Goal: Information Seeking & Learning: Learn about a topic

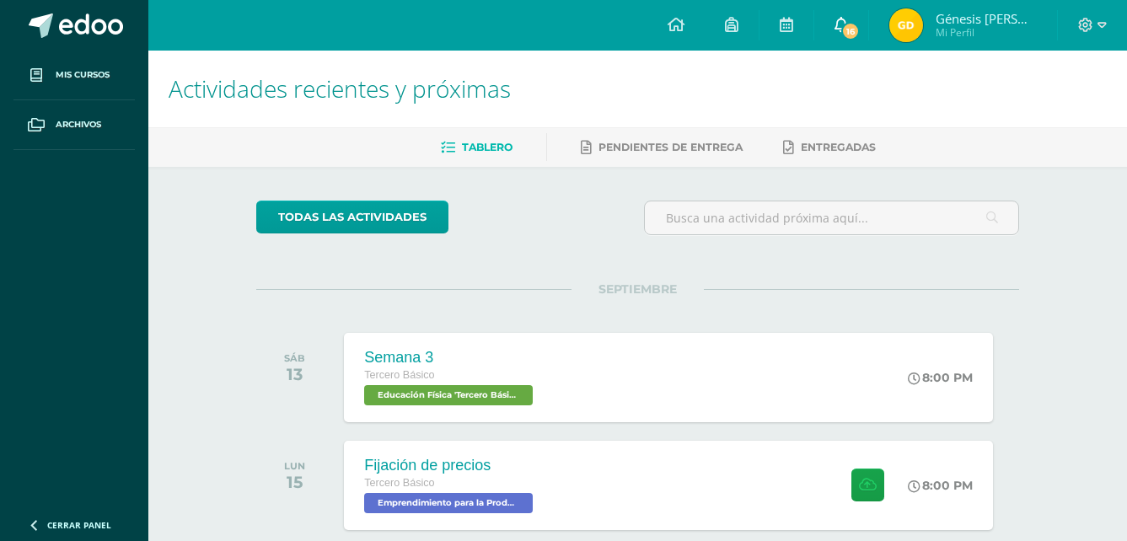
click at [848, 36] on span "16" at bounding box center [850, 31] width 19 height 19
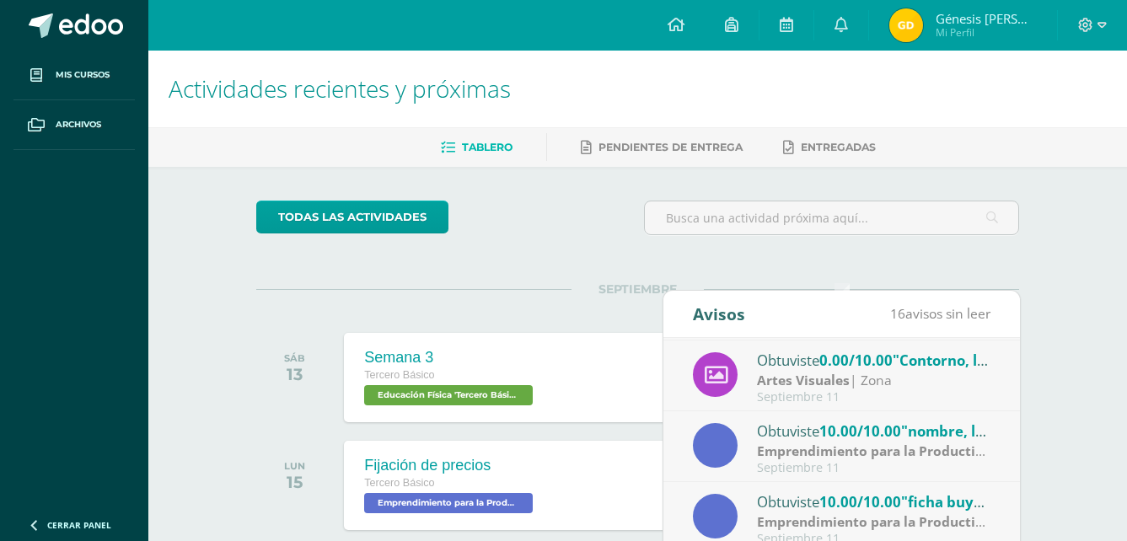
scroll to position [527, 0]
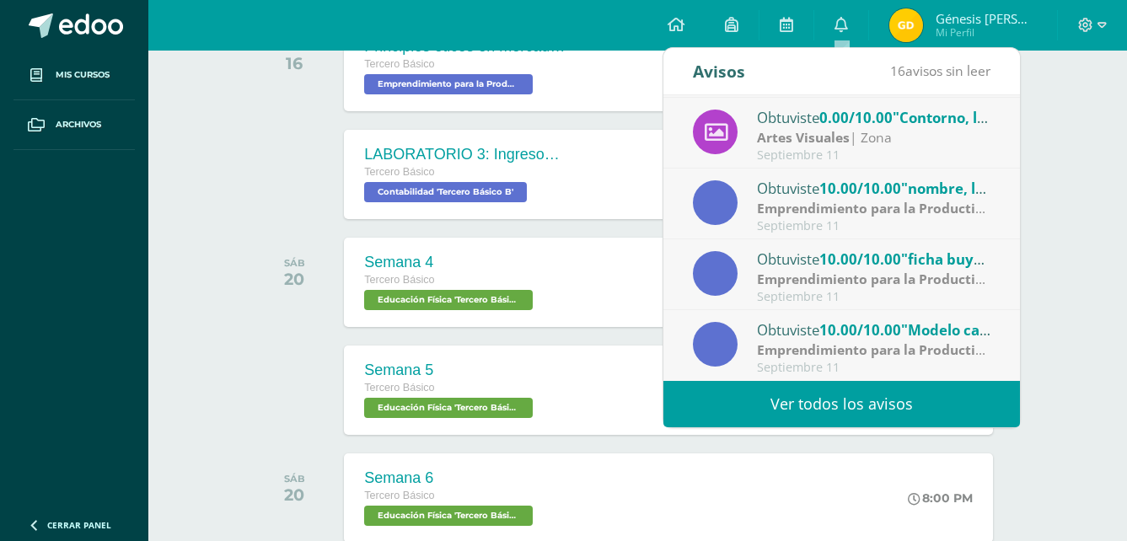
click at [886, 335] on span "10.00/10.00" at bounding box center [860, 329] width 82 height 19
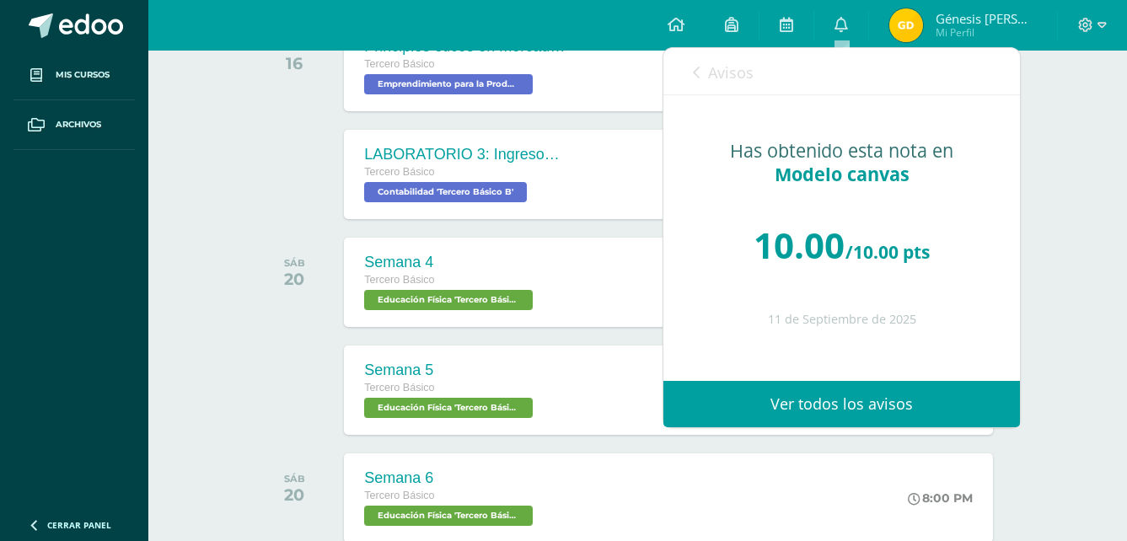
click at [693, 62] on link "Avisos" at bounding box center [723, 72] width 61 height 48
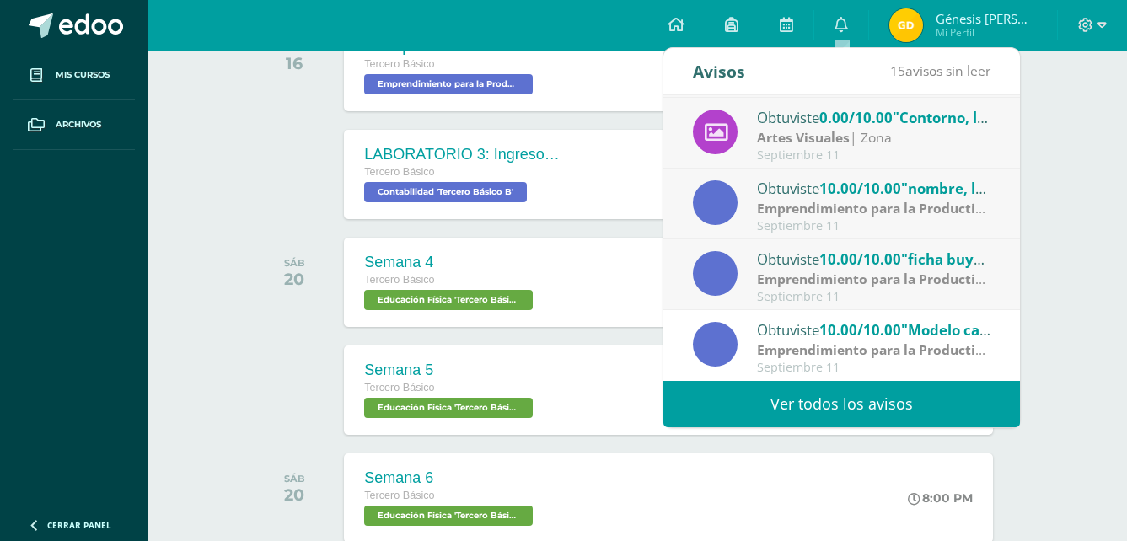
click at [787, 255] on div "Obtuviste 10.00/10.00 "ficha buyer" en Emprendimiento para la Productividad" at bounding box center [874, 259] width 234 height 22
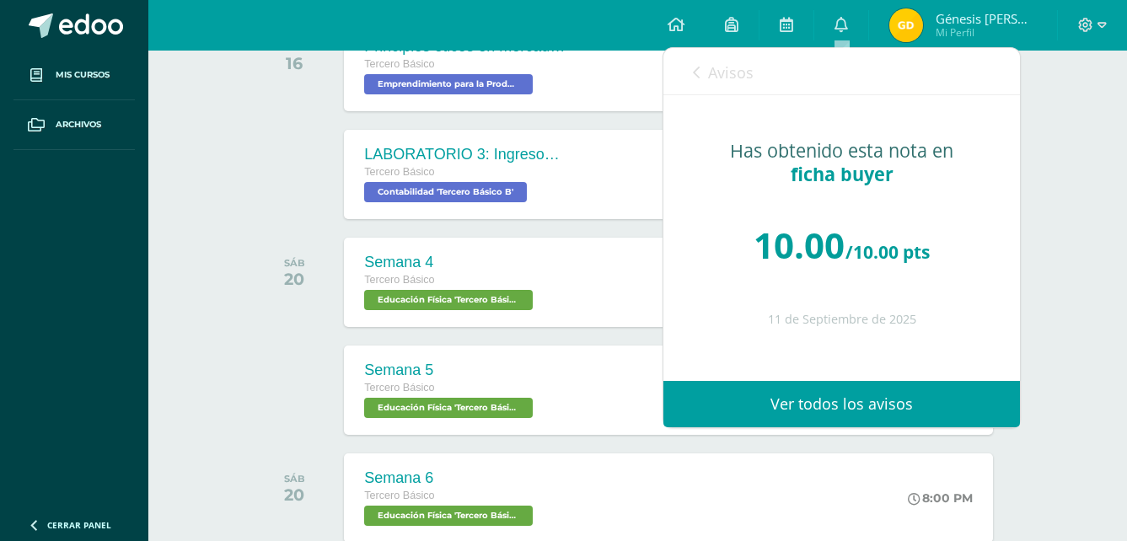
click at [699, 79] on icon at bounding box center [696, 72] width 7 height 13
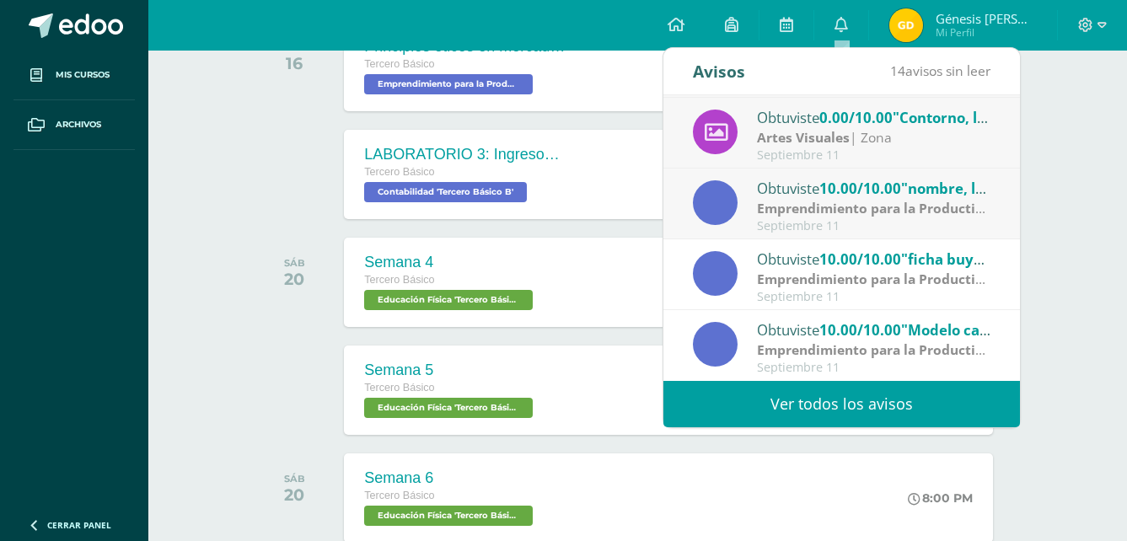
click at [844, 206] on strong "Emprendimiento para la Productividad" at bounding box center [884, 208] width 254 height 19
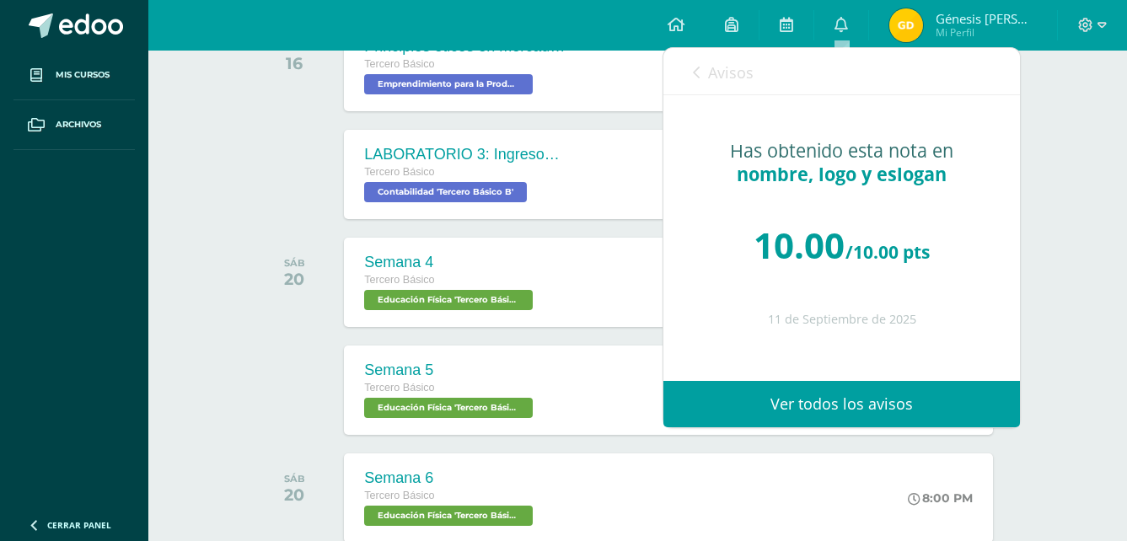
click at [703, 71] on link "Avisos" at bounding box center [723, 72] width 61 height 48
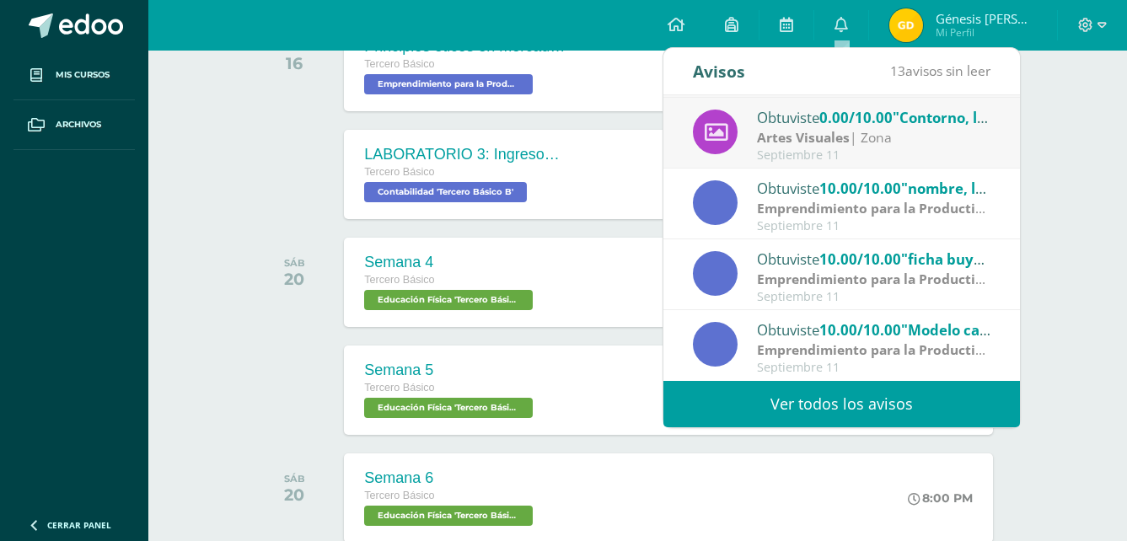
click at [806, 116] on div "Obtuviste 0.00/10.00 "Contorno, luces y sombras" en Artes Visuales" at bounding box center [874, 117] width 234 height 22
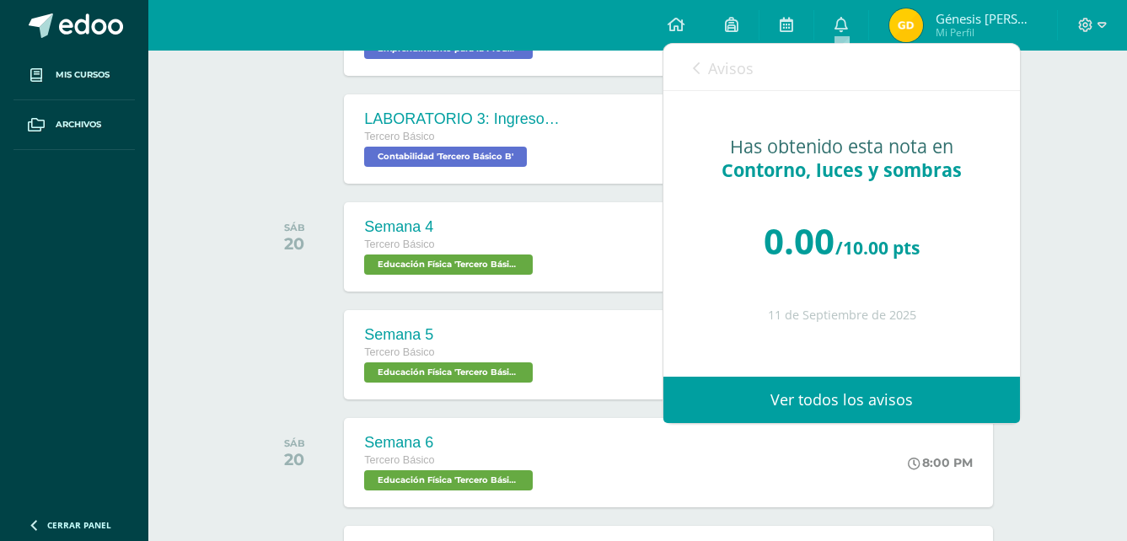
scroll to position [563, 0]
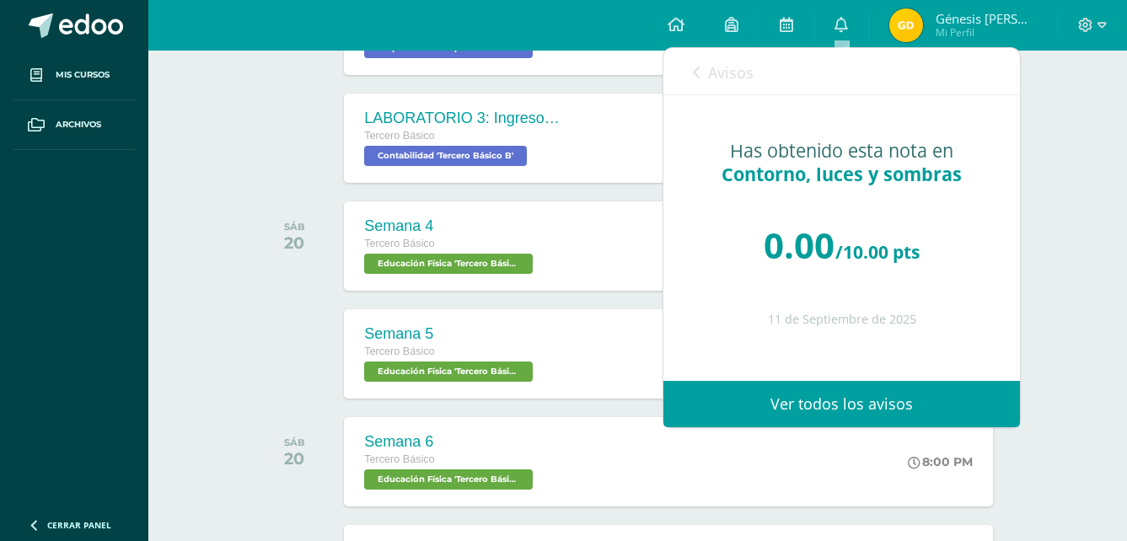
click at [695, 64] on link "Avisos" at bounding box center [723, 72] width 61 height 48
click at [693, 74] on icon at bounding box center [696, 72] width 7 height 13
click at [696, 72] on icon at bounding box center [696, 72] width 7 height 13
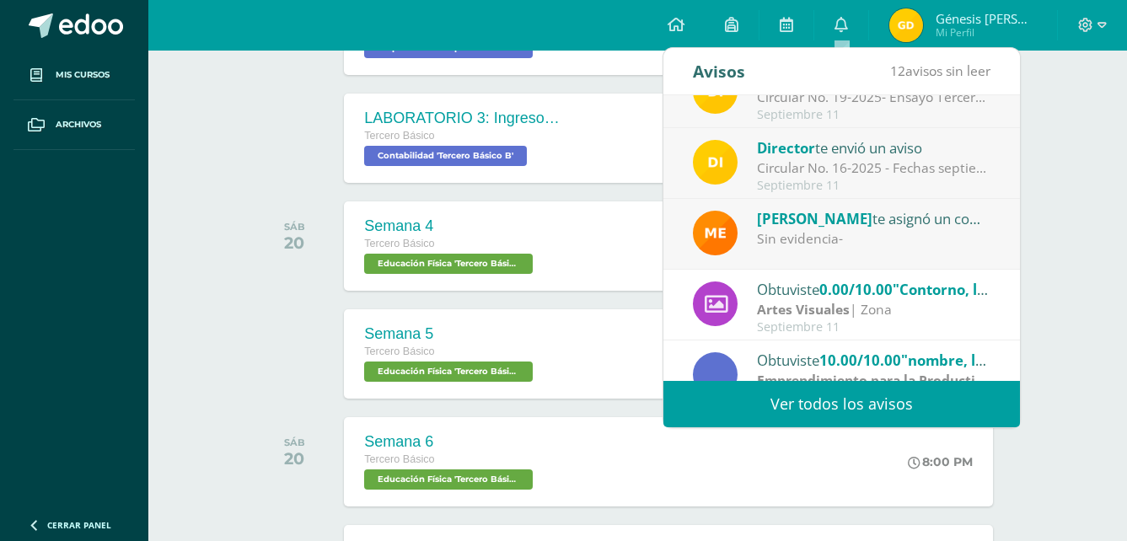
scroll to position [103, 0]
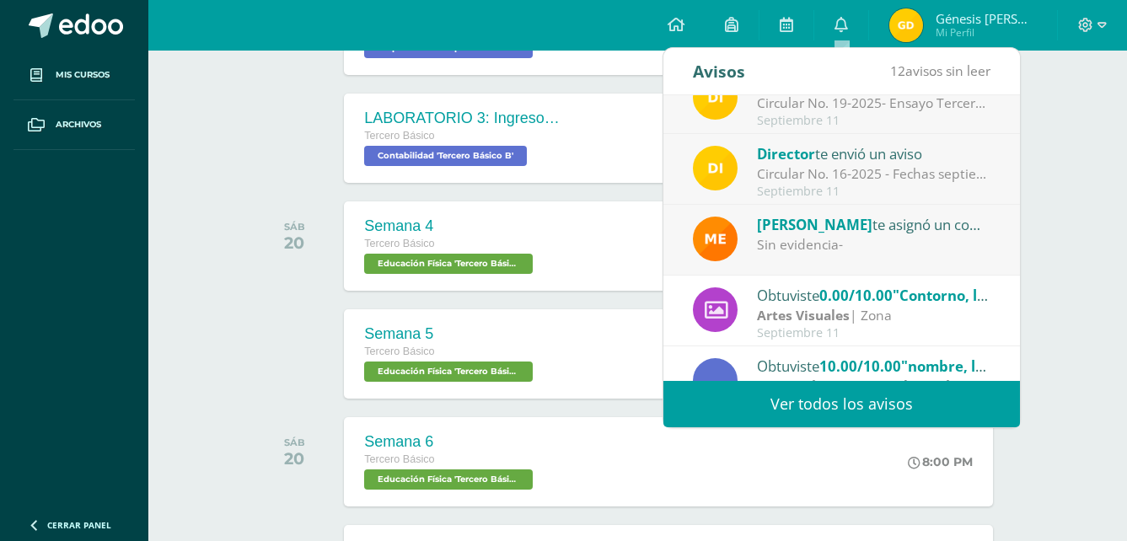
click at [813, 247] on div "Sin evidencia-" at bounding box center [874, 244] width 234 height 19
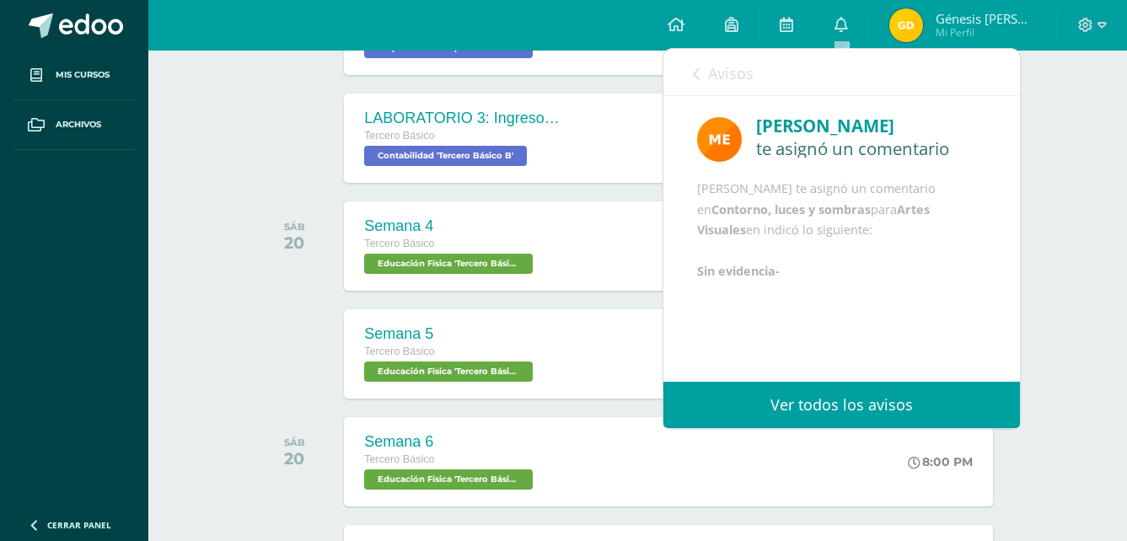
scroll to position [581, 0]
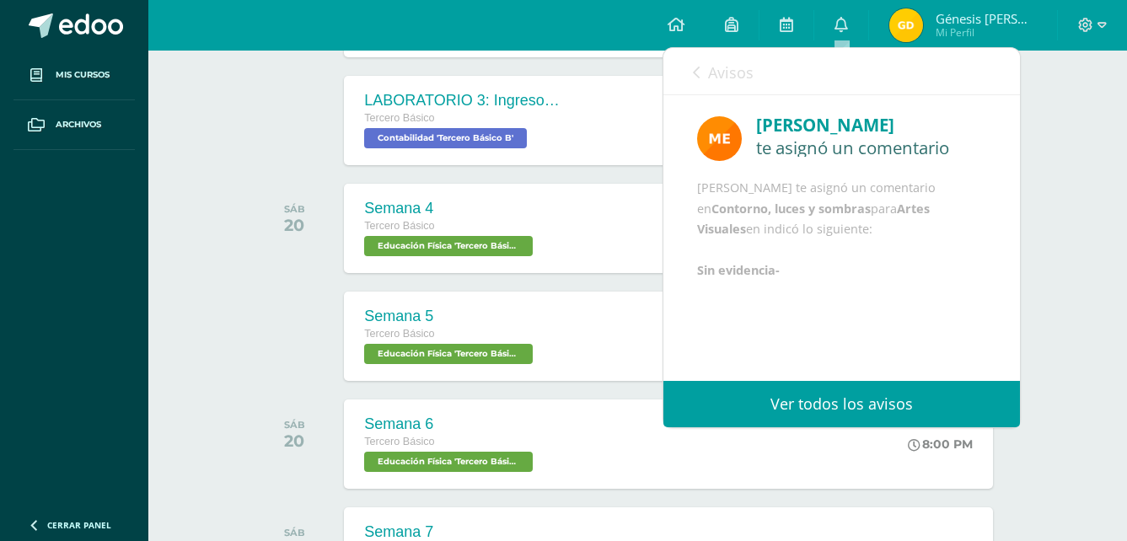
click at [691, 71] on div "Avisos 11 avisos sin leer Avisos" at bounding box center [841, 71] width 356 height 47
click at [695, 75] on icon at bounding box center [696, 72] width 7 height 13
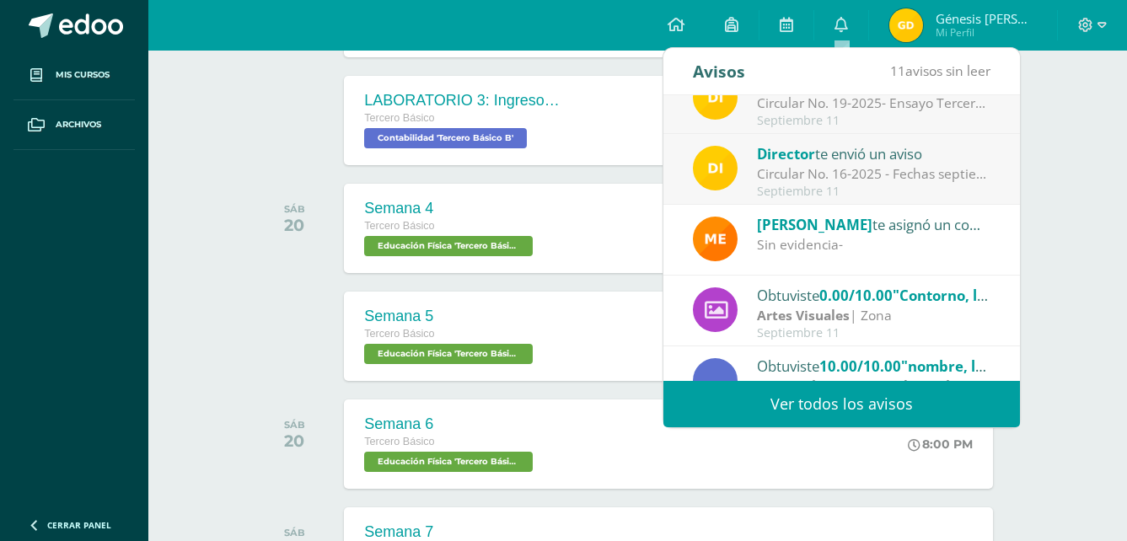
click at [814, 187] on div "Septiembre 11" at bounding box center [874, 192] width 234 height 14
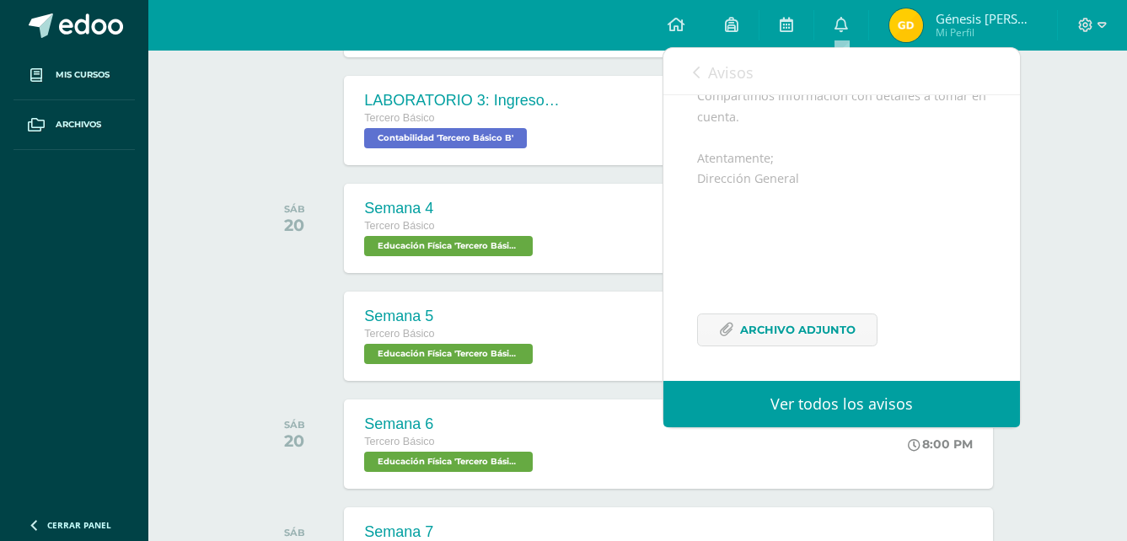
scroll to position [246, 0]
click at [783, 323] on span "Archivo Adjunto" at bounding box center [797, 327] width 115 height 31
click at [706, 73] on link "Avisos" at bounding box center [723, 72] width 61 height 48
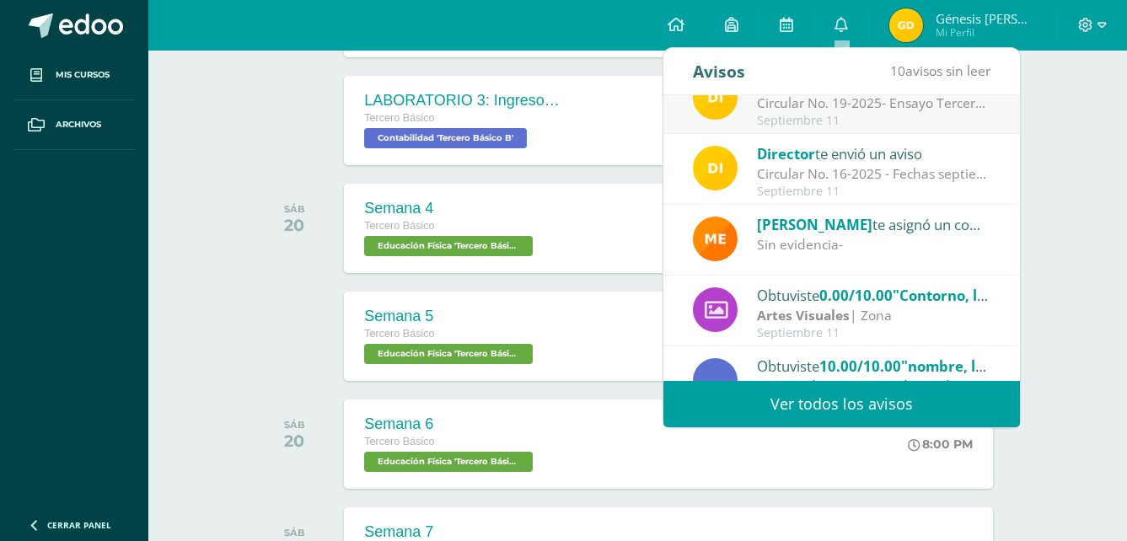
scroll to position [0, 0]
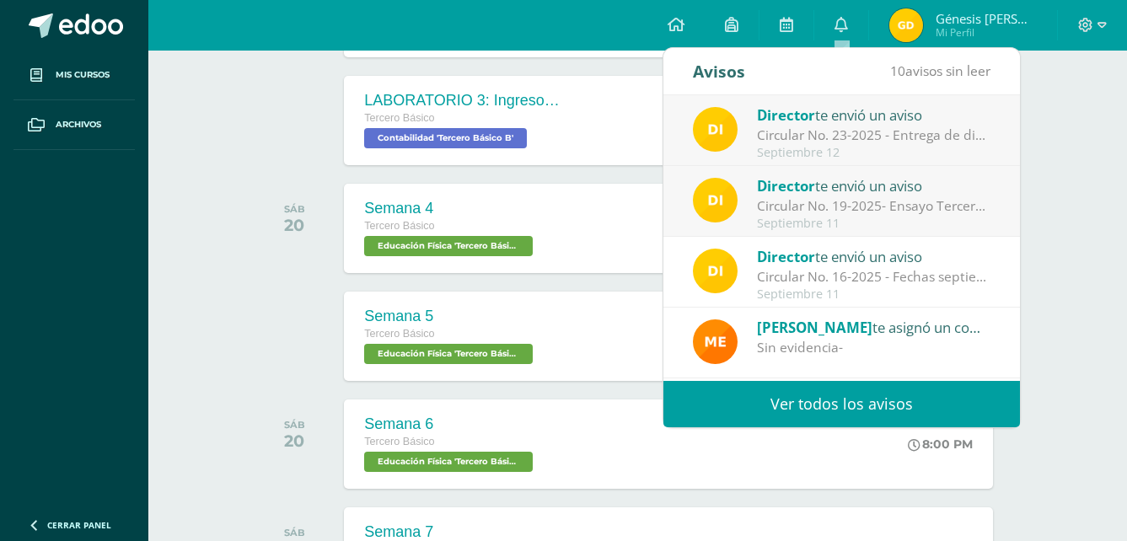
click at [806, 196] on div "Circular No. 19-2025- Ensayo Tercero Básico: Estimados padres de familia y/o en…" at bounding box center [874, 205] width 234 height 19
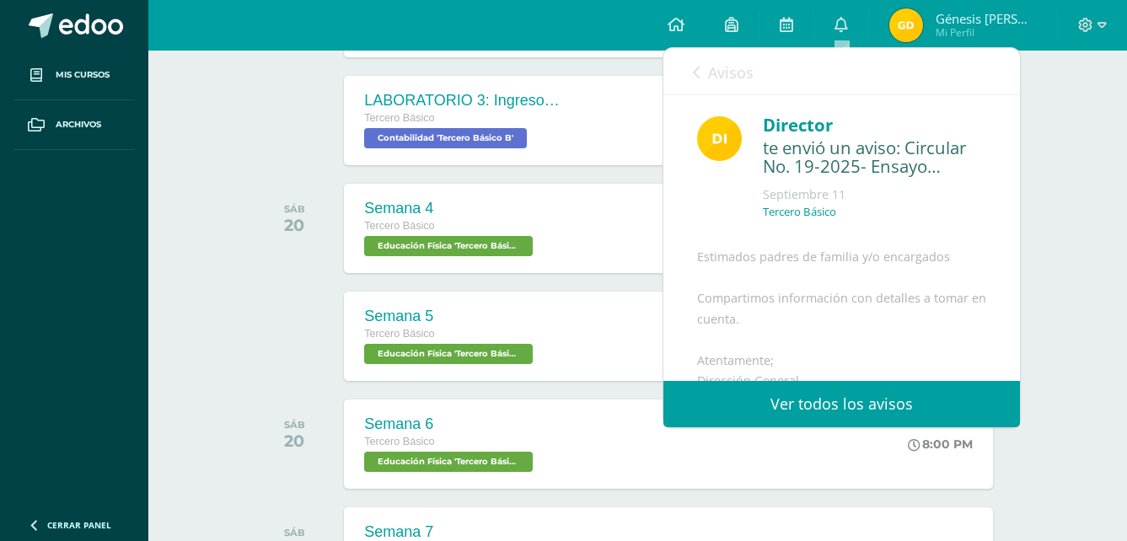
scroll to position [246, 0]
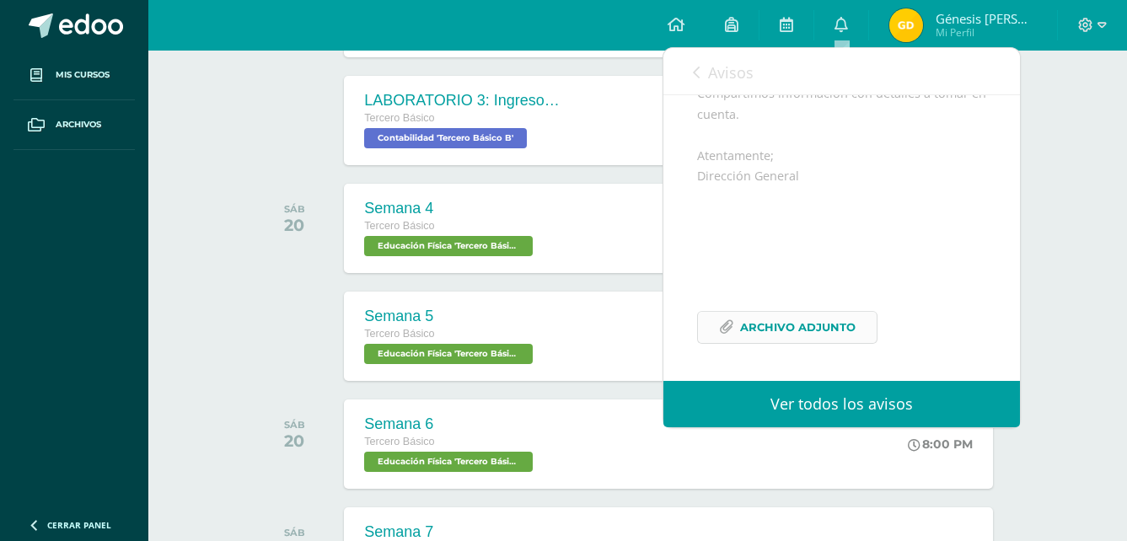
click at [741, 338] on span "Archivo Adjunto" at bounding box center [797, 327] width 115 height 31
click at [692, 78] on div "Avisos 9 avisos sin leer Avisos" at bounding box center [841, 71] width 356 height 47
click at [695, 76] on icon at bounding box center [696, 72] width 7 height 13
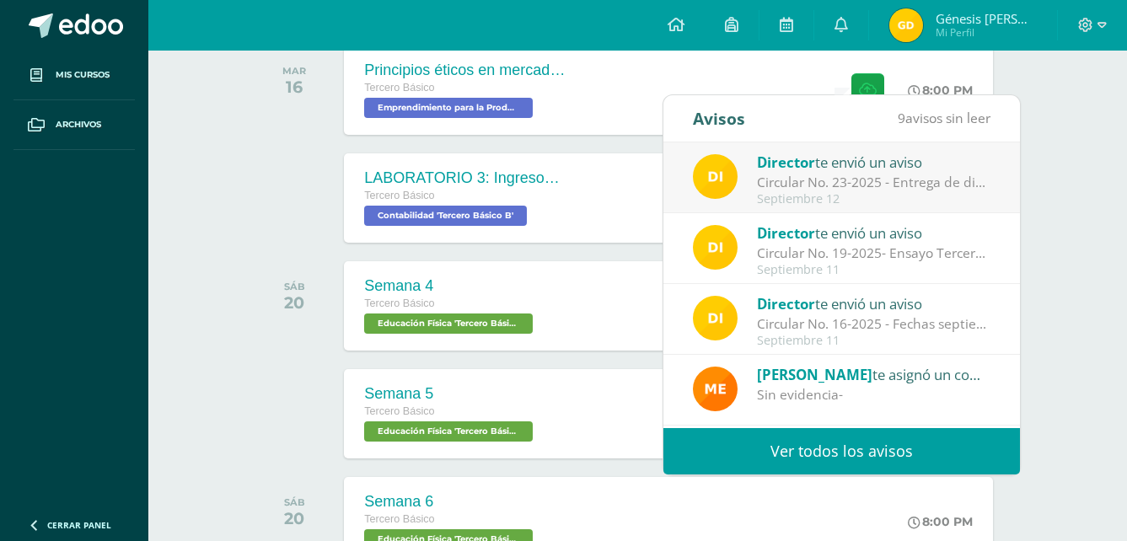
scroll to position [502, 0]
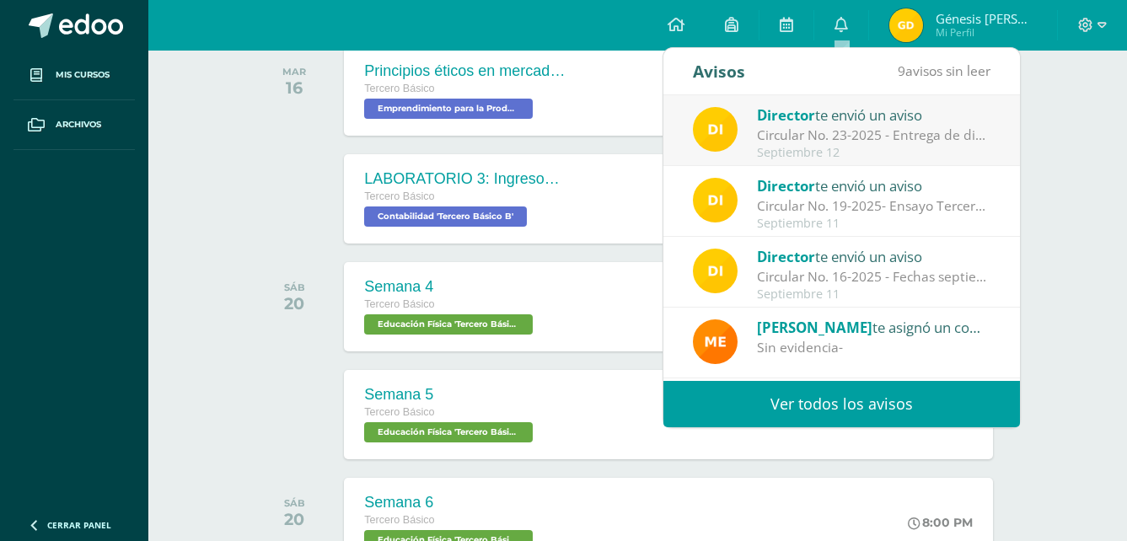
click at [848, 155] on div "Septiembre 12" at bounding box center [874, 153] width 234 height 14
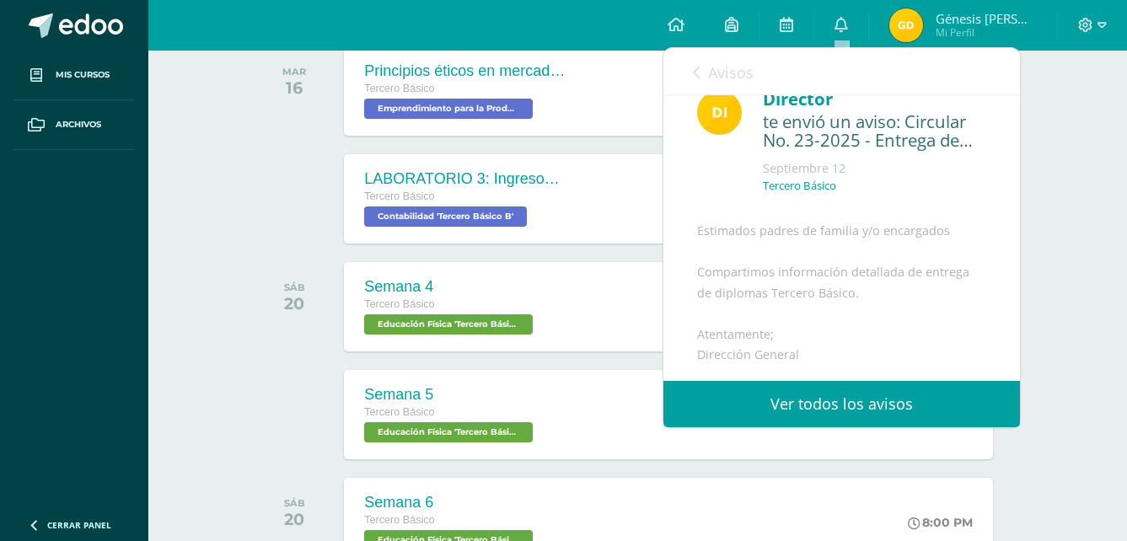
scroll to position [246, 0]
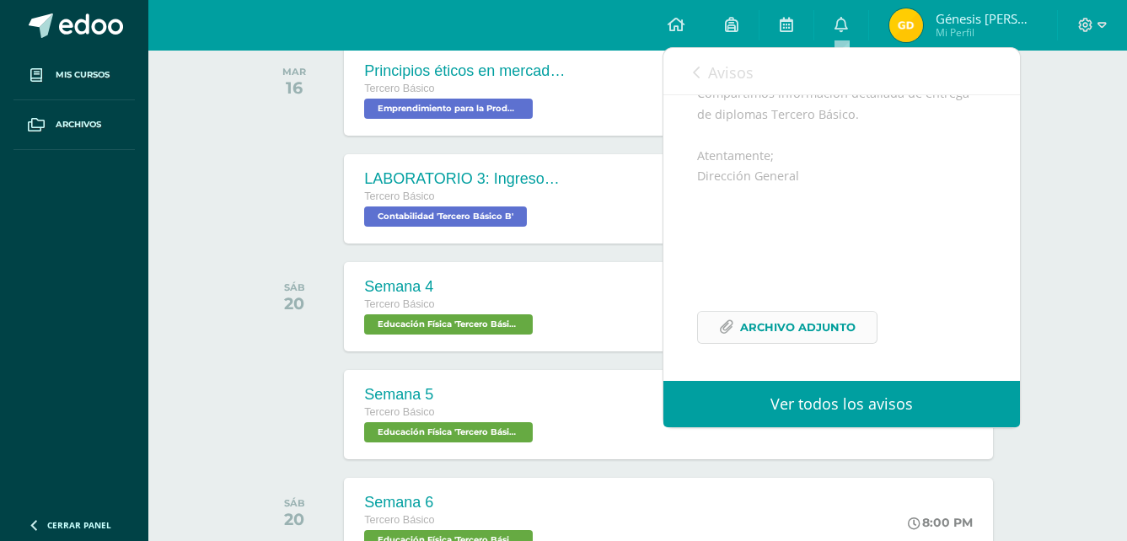
click at [789, 328] on span "Archivo Adjunto" at bounding box center [797, 327] width 115 height 31
click at [694, 71] on icon at bounding box center [696, 72] width 7 height 13
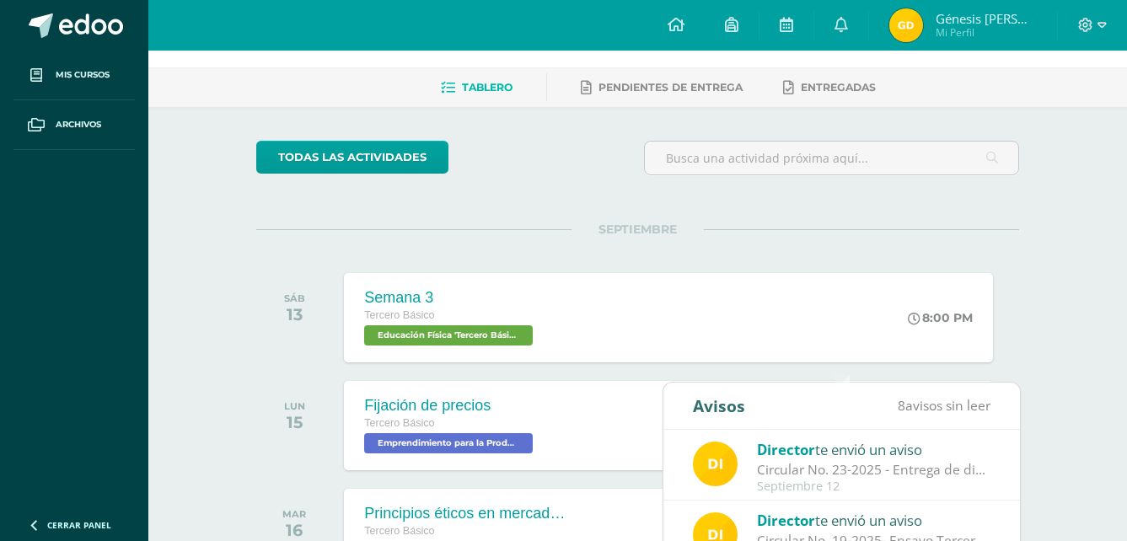
scroll to position [0, 0]
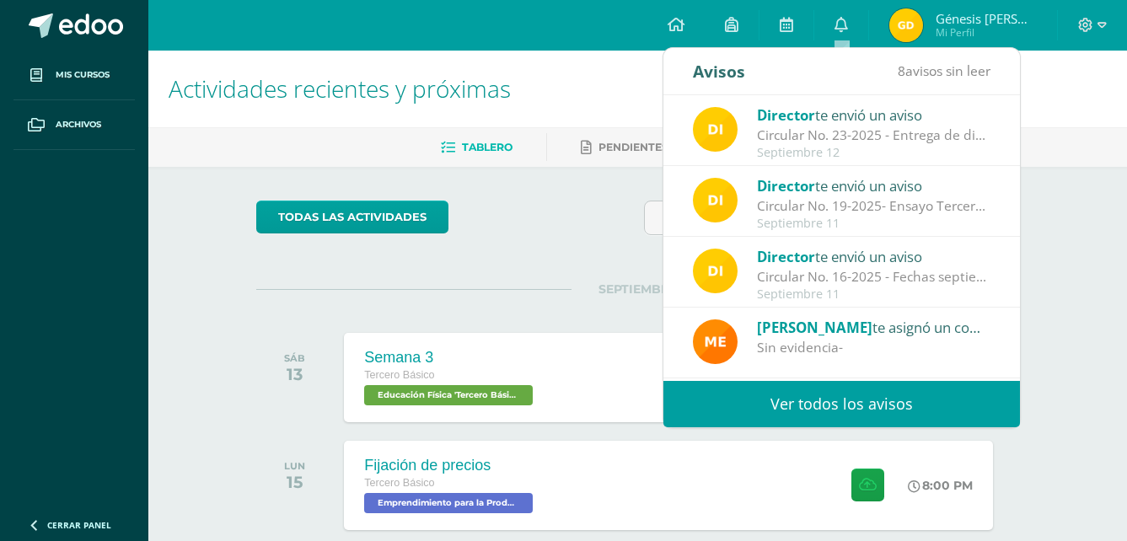
click at [641, 242] on div at bounding box center [831, 225] width 388 height 48
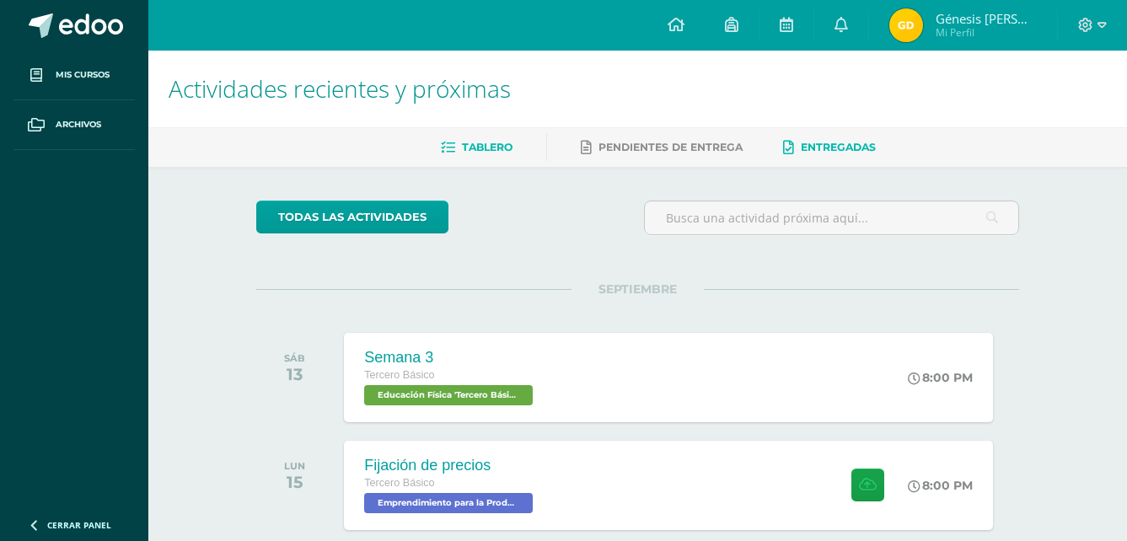
click at [808, 147] on span "Entregadas" at bounding box center [837, 147] width 75 height 13
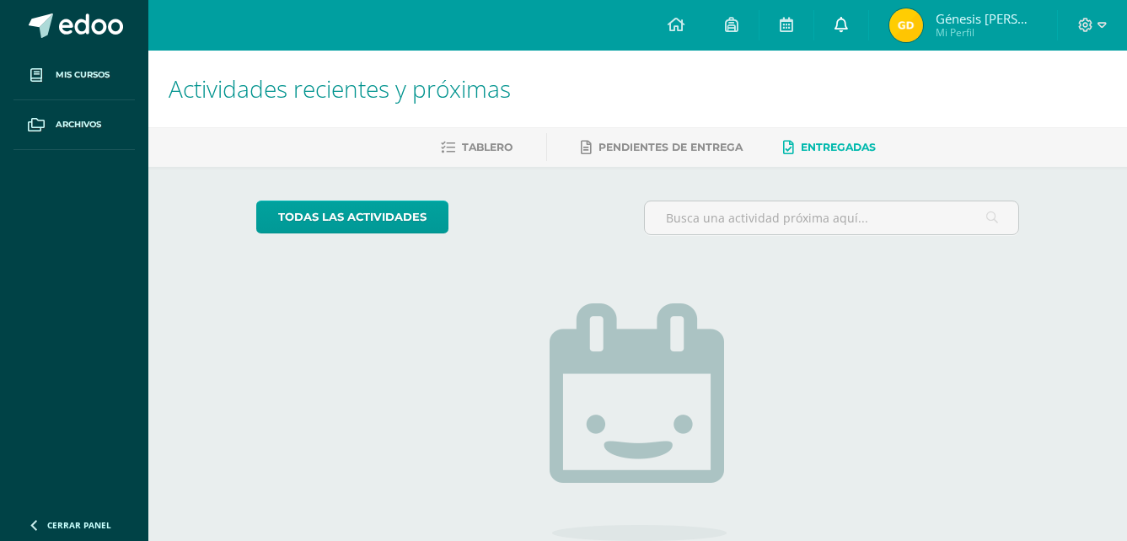
click at [832, 35] on link at bounding box center [841, 25] width 54 height 51
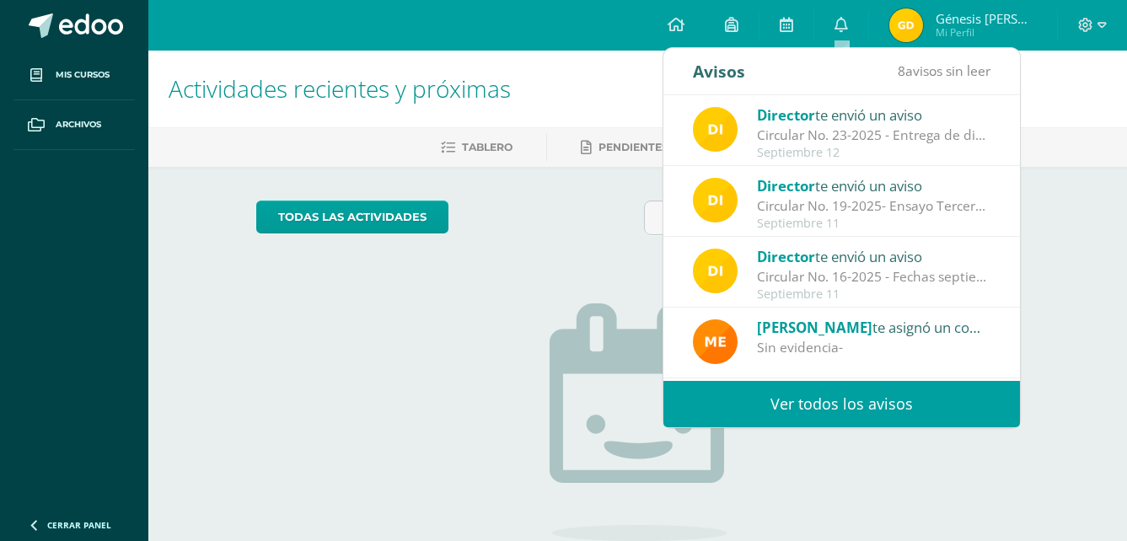
click at [826, 395] on link "Ver todos los avisos" at bounding box center [841, 404] width 356 height 46
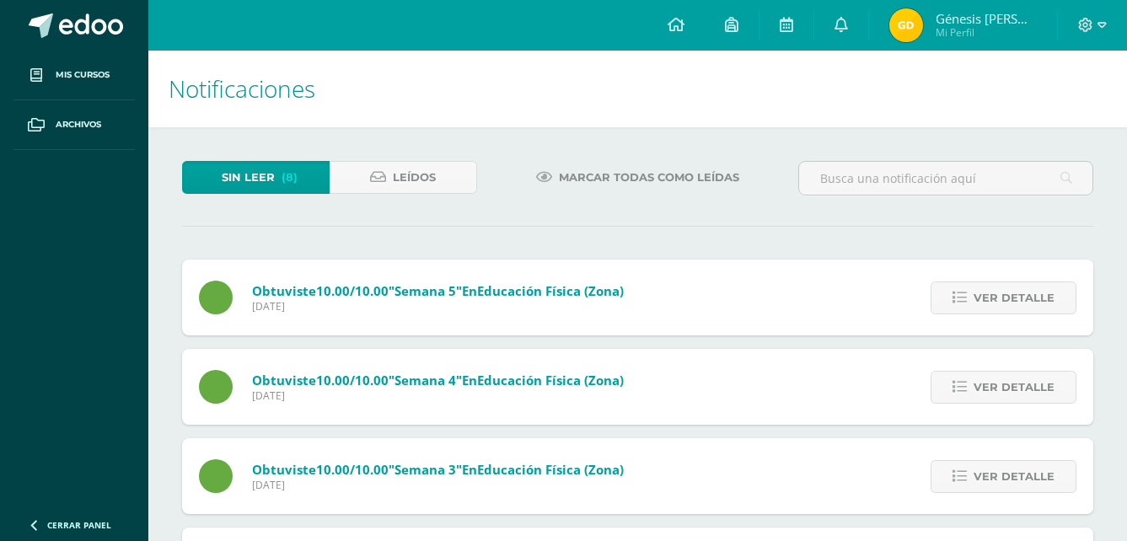
scroll to position [453, 0]
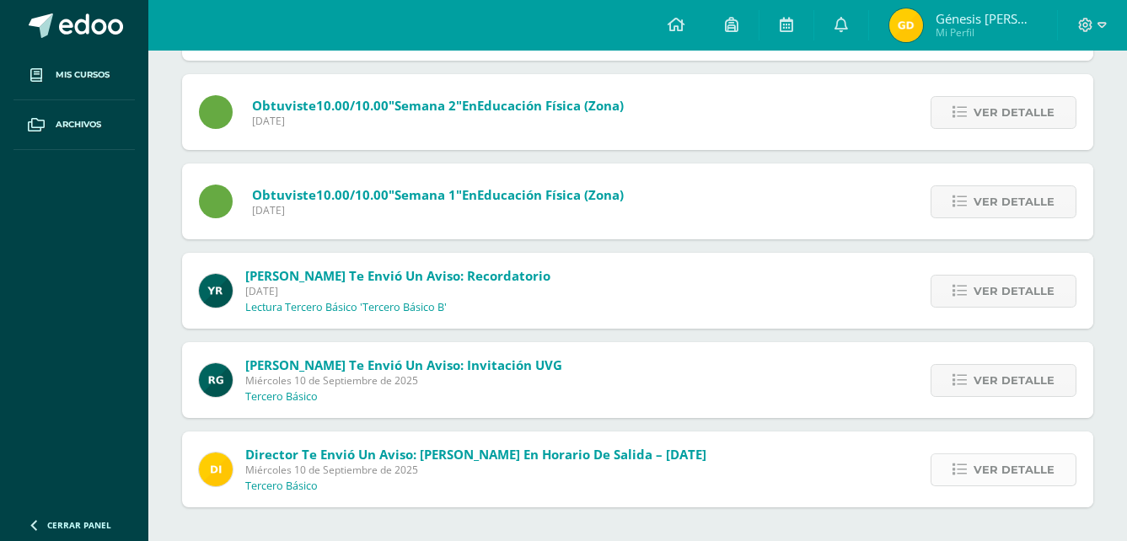
click at [1016, 470] on span "Ver detalle" at bounding box center [1013, 469] width 81 height 31
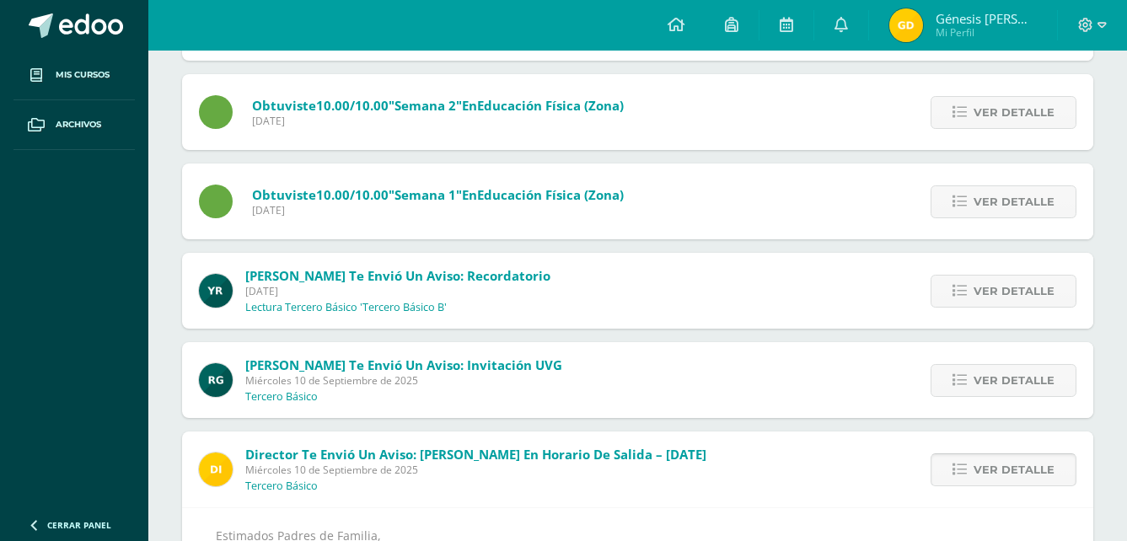
click at [1005, 476] on span "Ver detalle" at bounding box center [1013, 469] width 81 height 31
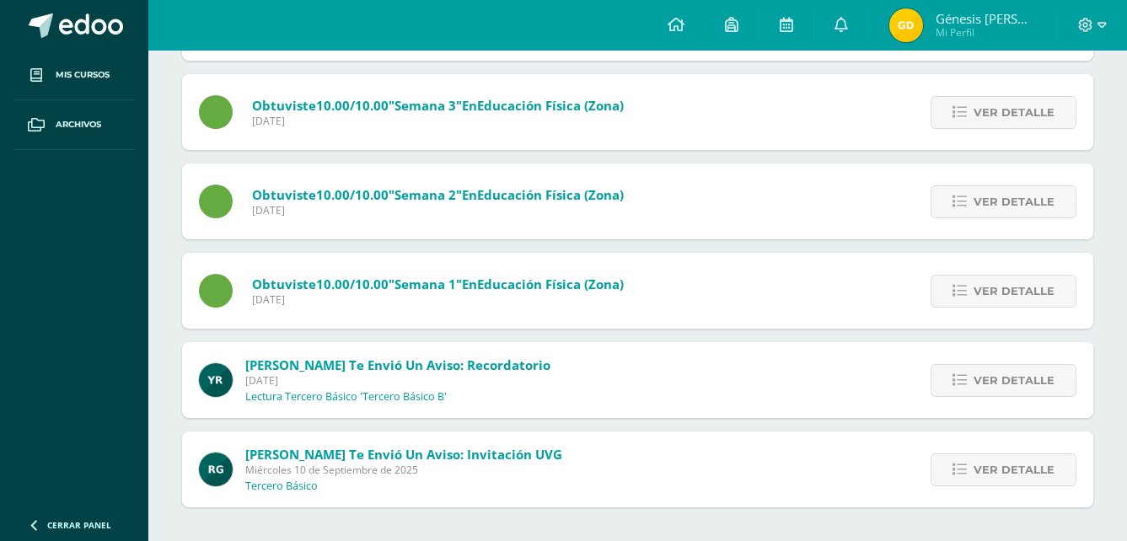
scroll to position [364, 0]
click at [1014, 460] on span "Ver detalle" at bounding box center [1013, 469] width 81 height 31
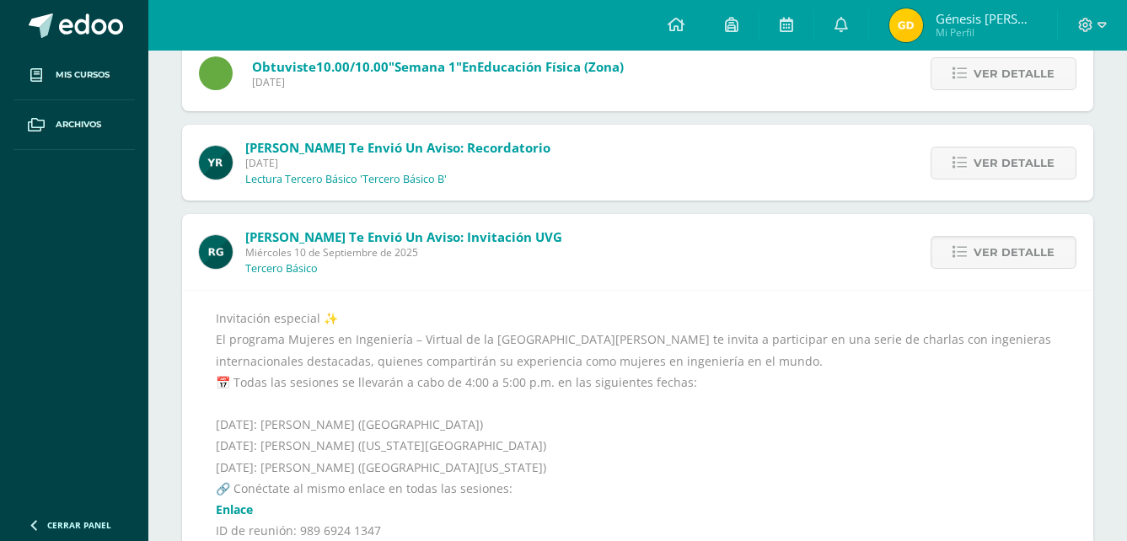
scroll to position [581, 0]
click at [1006, 161] on span "Ver detalle" at bounding box center [1013, 163] width 81 height 31
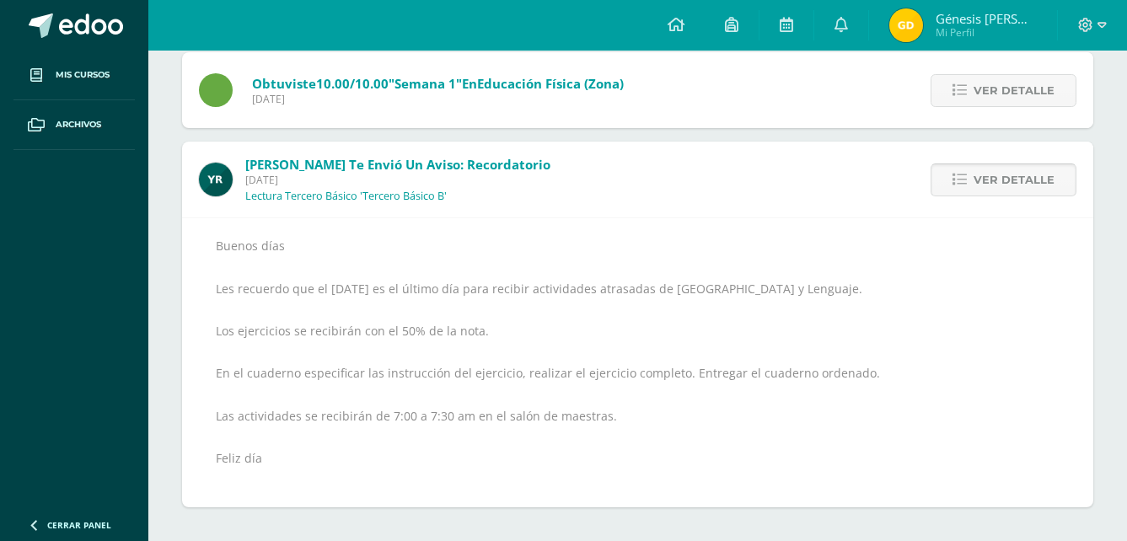
scroll to position [565, 0]
click at [995, 100] on span "Ver detalle" at bounding box center [1013, 90] width 81 height 31
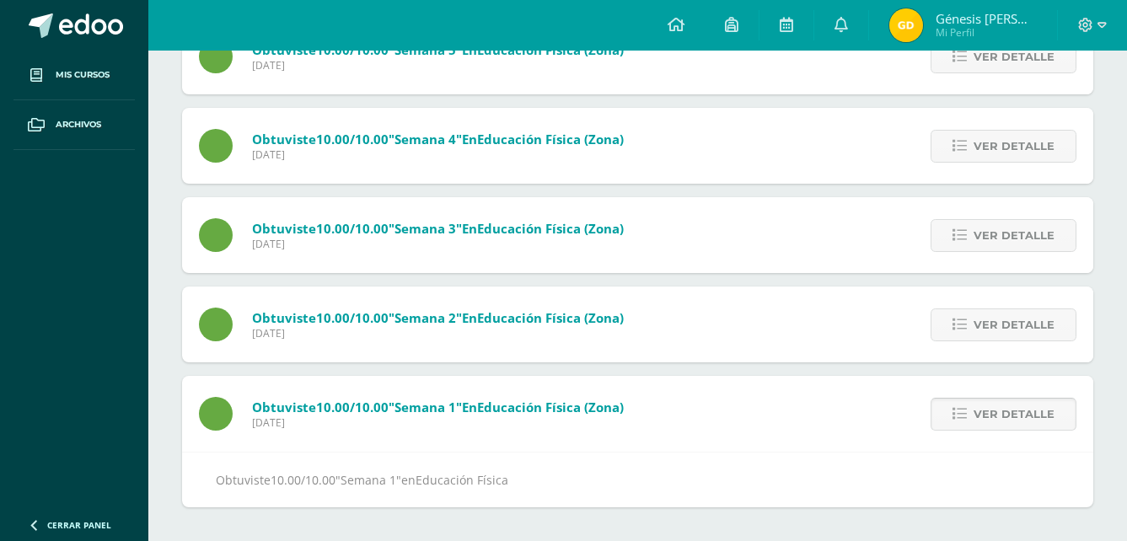
scroll to position [241, 0]
click at [1036, 317] on span "Ver detalle" at bounding box center [1013, 324] width 81 height 31
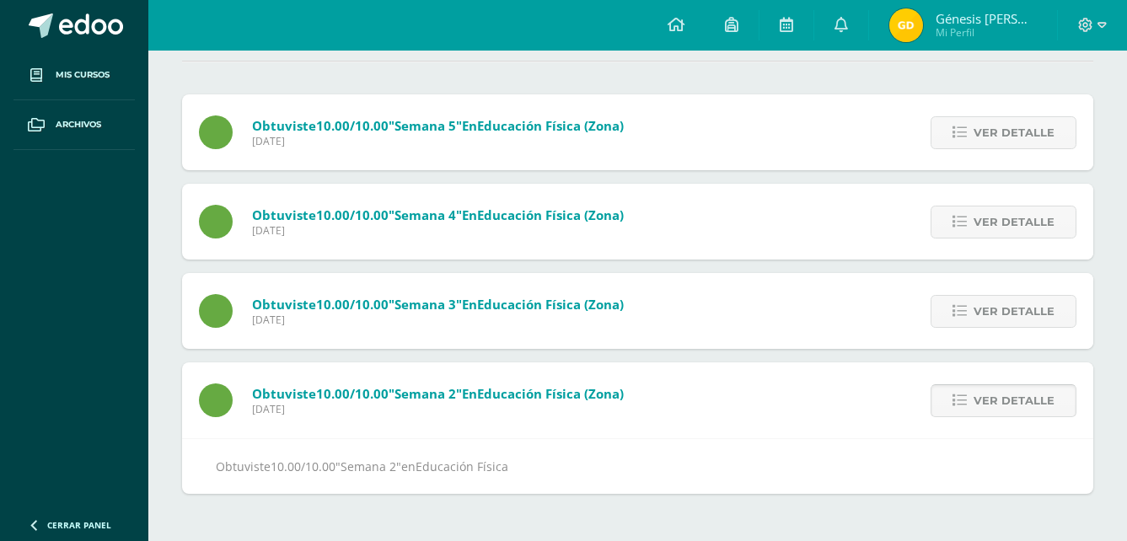
scroll to position [152, 0]
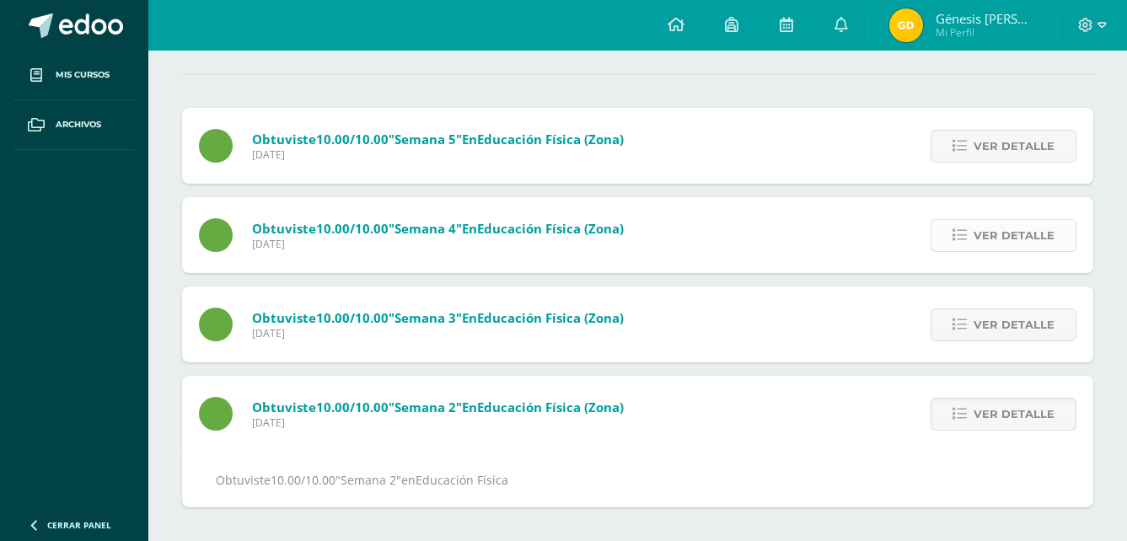
click at [1007, 239] on span "Ver detalle" at bounding box center [1013, 235] width 81 height 31
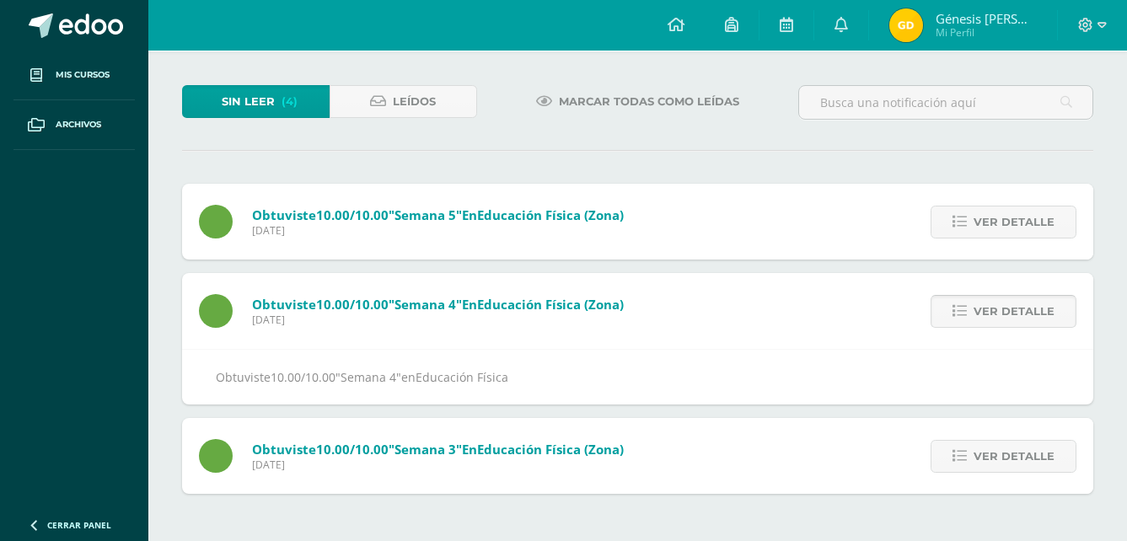
scroll to position [62, 0]
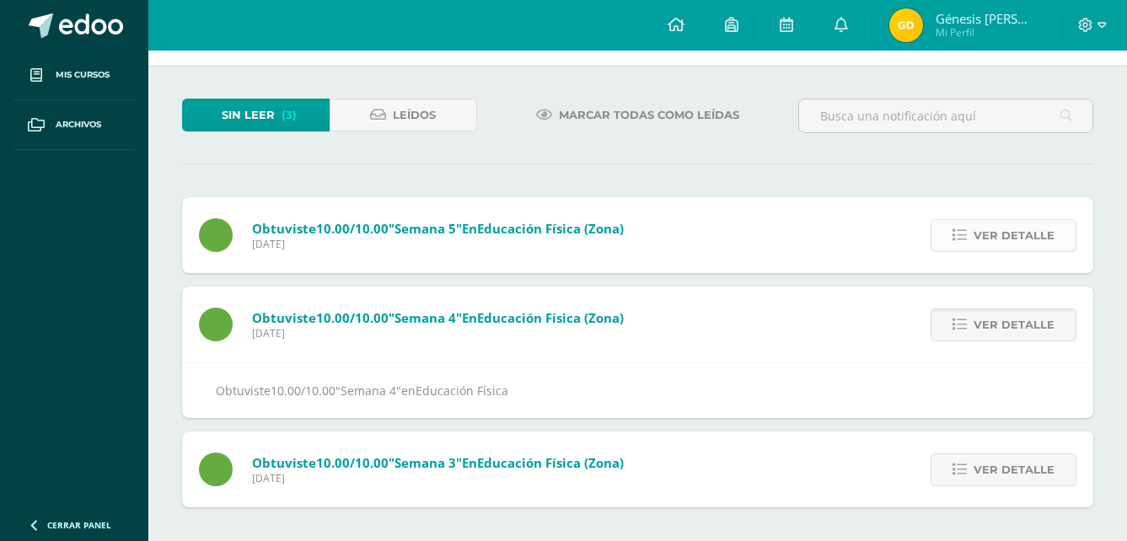
click at [998, 234] on span "Ver detalle" at bounding box center [1013, 235] width 81 height 31
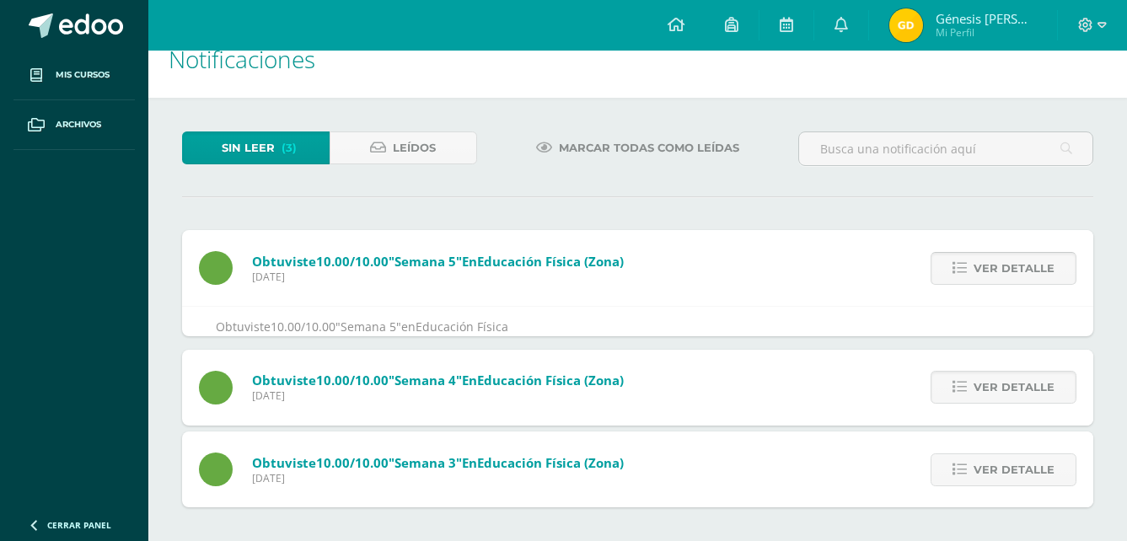
scroll to position [0, 0]
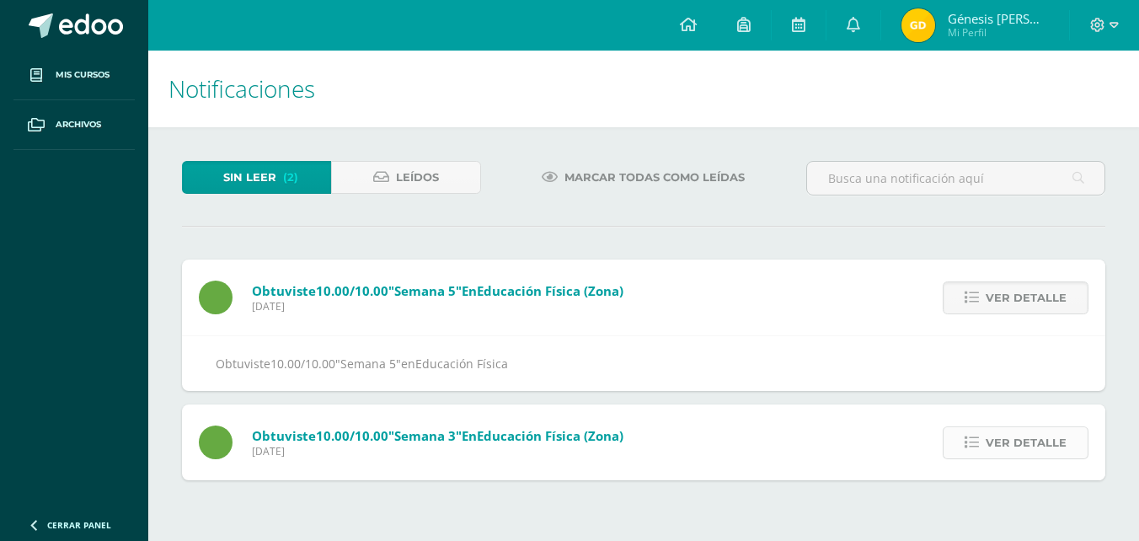
click at [1025, 442] on span "Ver detalle" at bounding box center [1026, 442] width 81 height 31
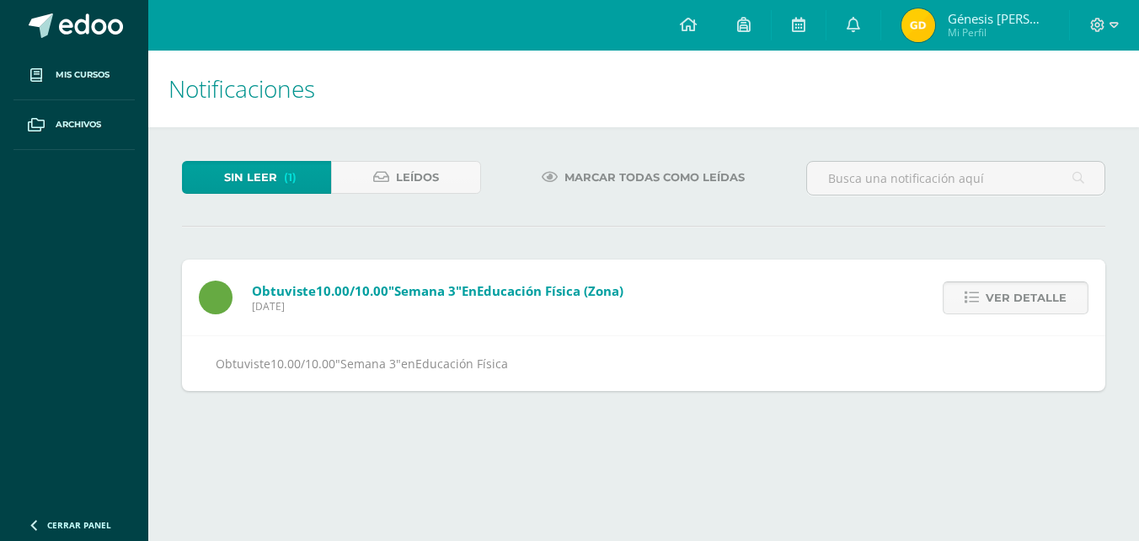
click at [1033, 312] on span "Ver detalle" at bounding box center [1026, 297] width 81 height 31
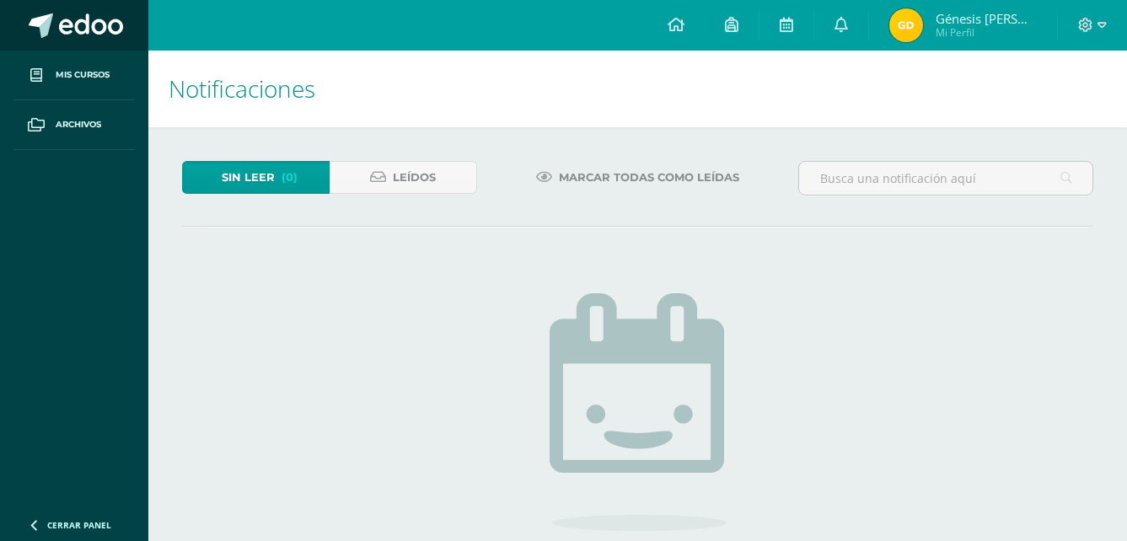
click at [83, 43] on link at bounding box center [74, 25] width 148 height 51
click at [71, 36] on span at bounding box center [91, 25] width 64 height 25
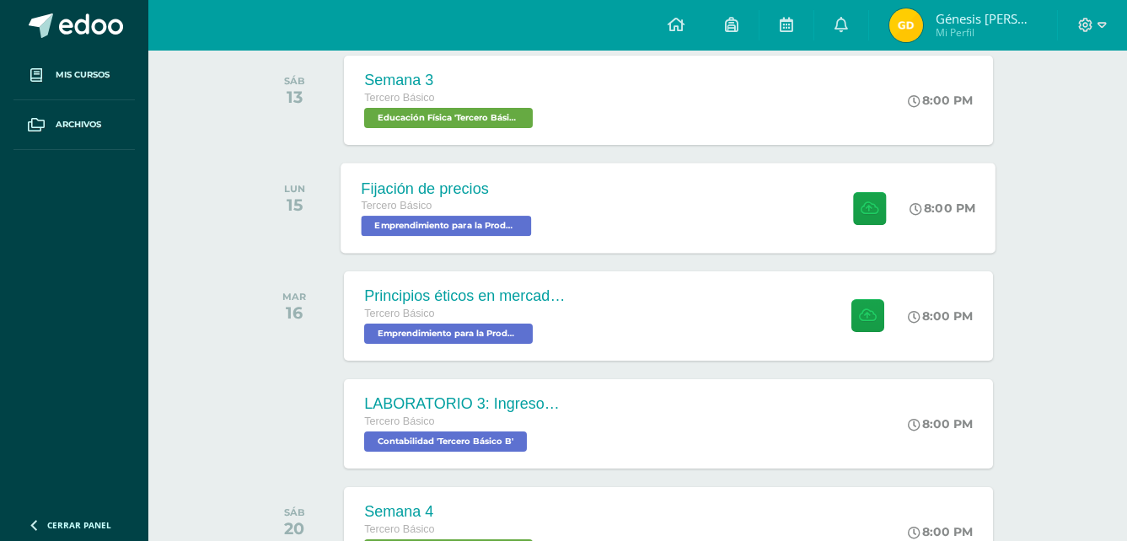
scroll to position [287, 0]
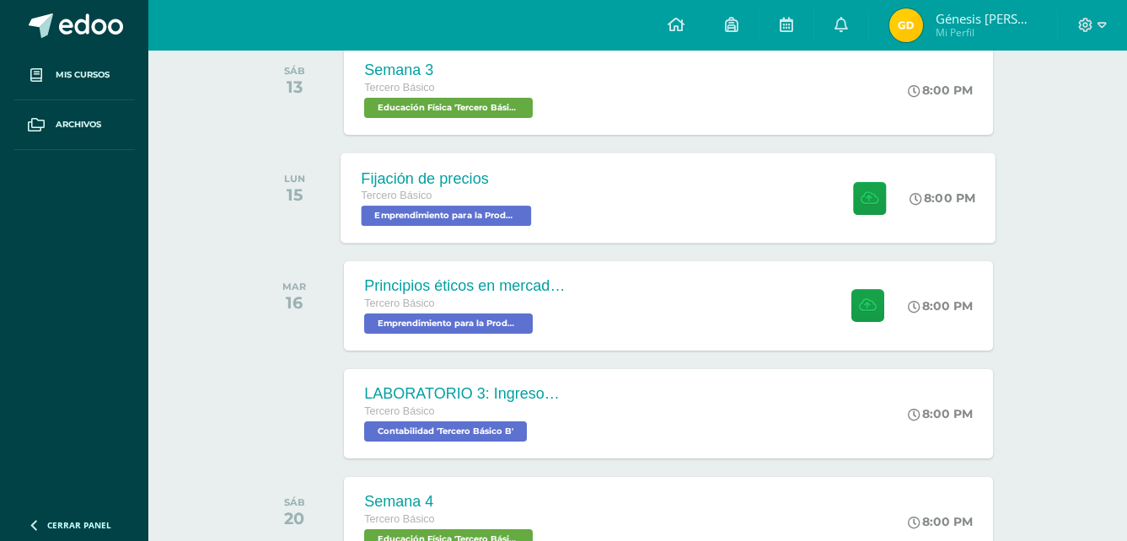
click at [699, 205] on div "Fijación de precios Tercero Básico Emprendimiento para la Productividad 'Tercer…" at bounding box center [668, 198] width 655 height 90
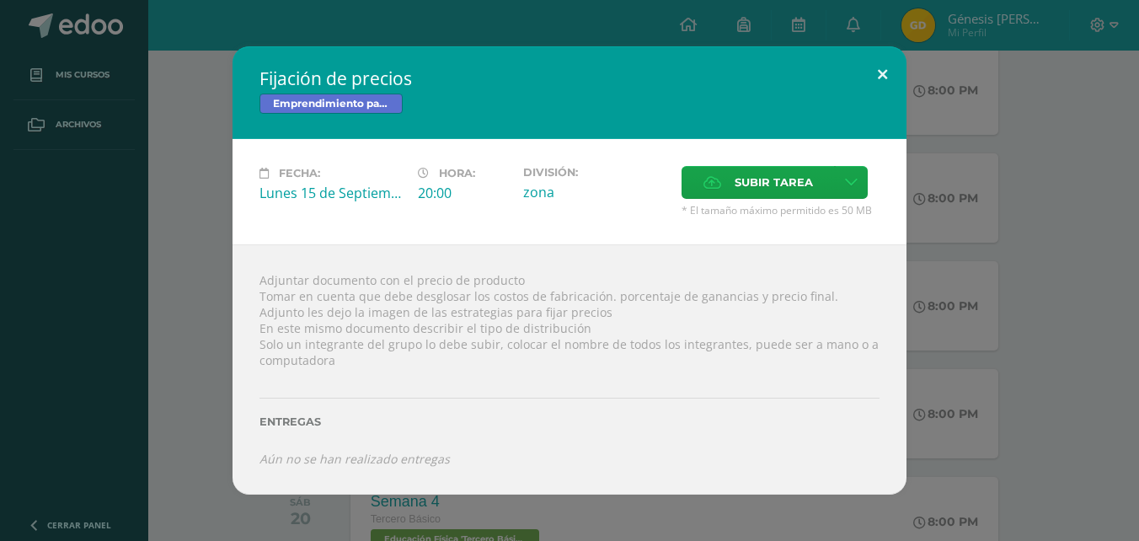
click at [885, 61] on button at bounding box center [883, 74] width 48 height 57
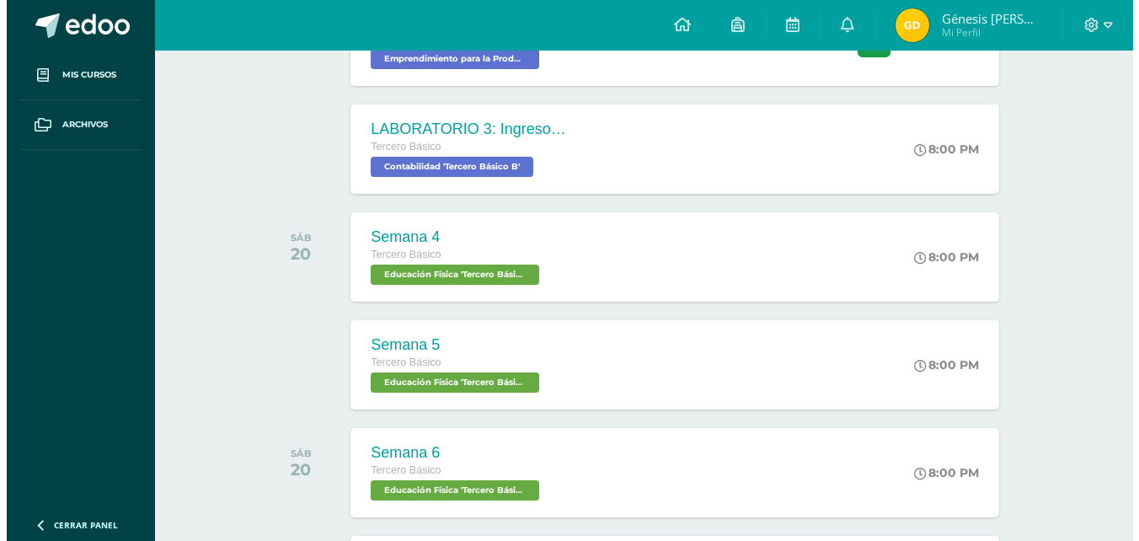
scroll to position [553, 0]
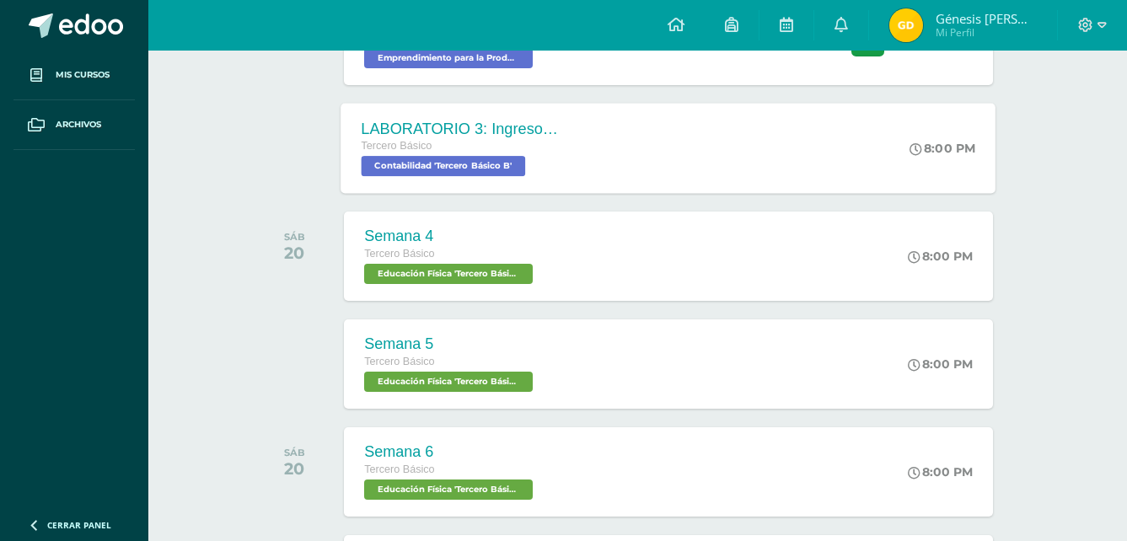
click at [752, 181] on div "LABORATORIO 3: Ingresos y deducciones laborales. Tercero Básico Contabilidad 'T…" at bounding box center [668, 148] width 655 height 90
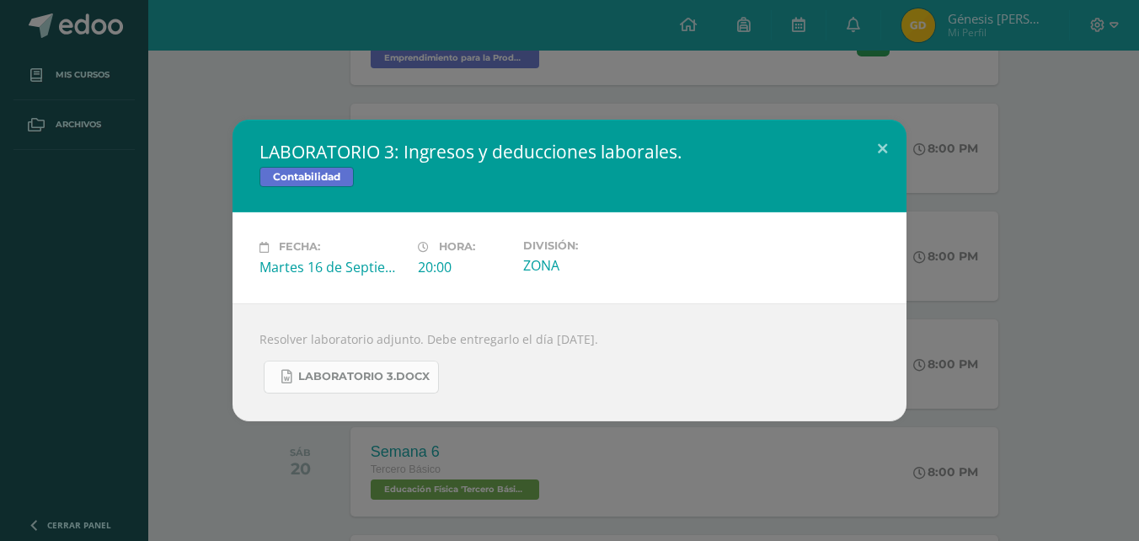
click at [388, 371] on span "LABORATORIO 3.docx" at bounding box center [363, 376] width 131 height 13
